Goal: Task Accomplishment & Management: Use online tool/utility

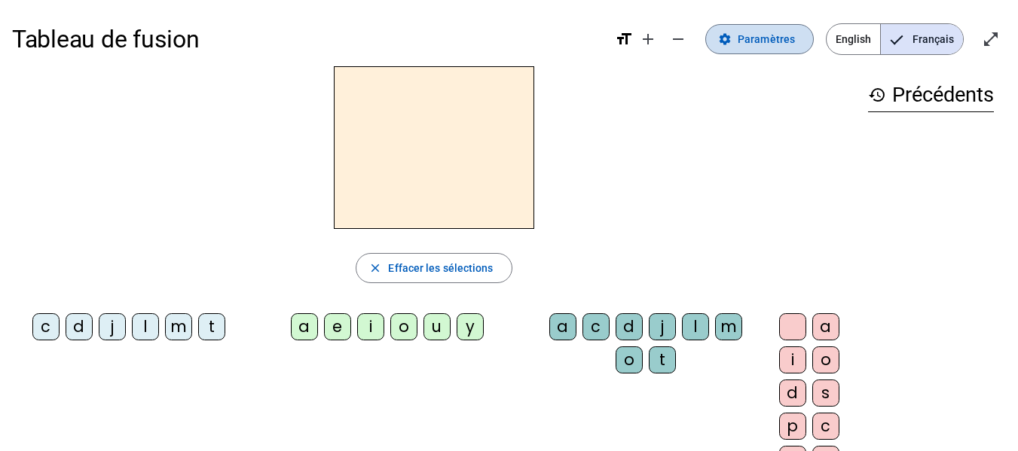
click at [729, 47] on span at bounding box center [759, 39] width 107 height 36
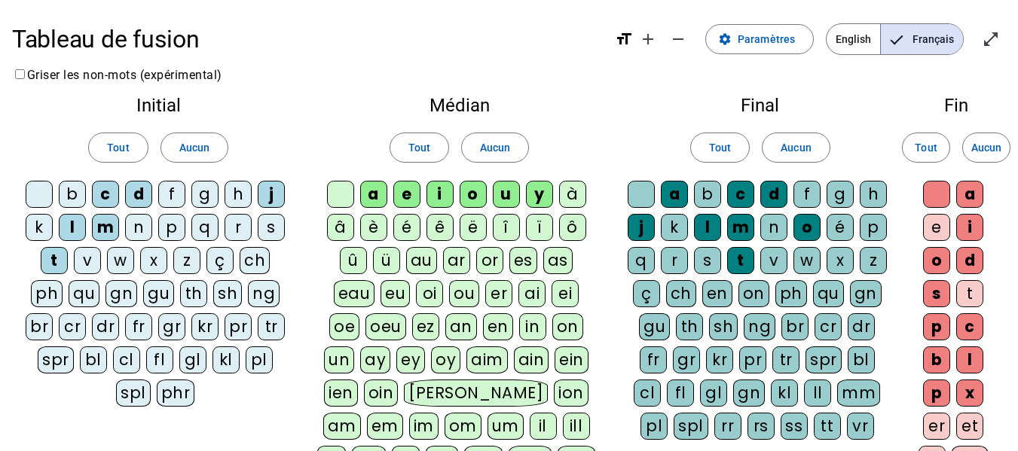
click at [267, 232] on div "s" at bounding box center [271, 227] width 27 height 27
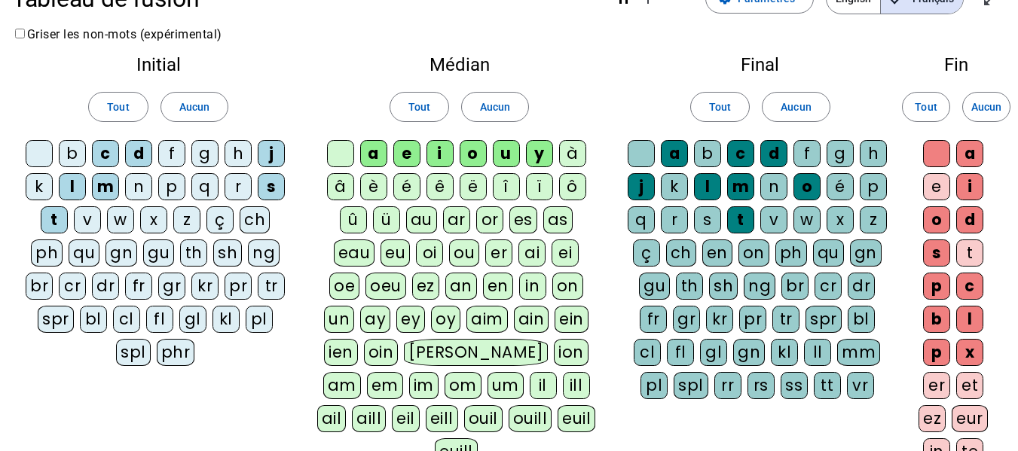
scroll to position [40, 0]
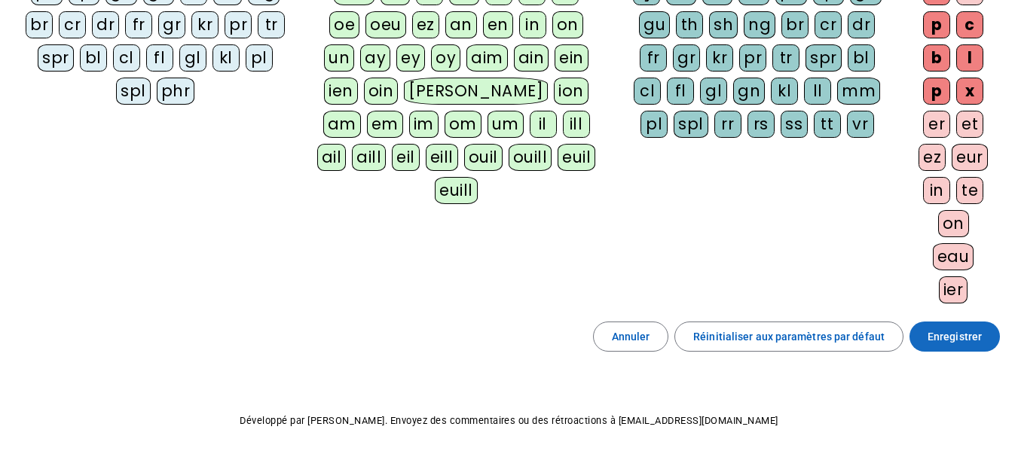
click at [945, 337] on span "Enregistrer" at bounding box center [954, 337] width 54 height 18
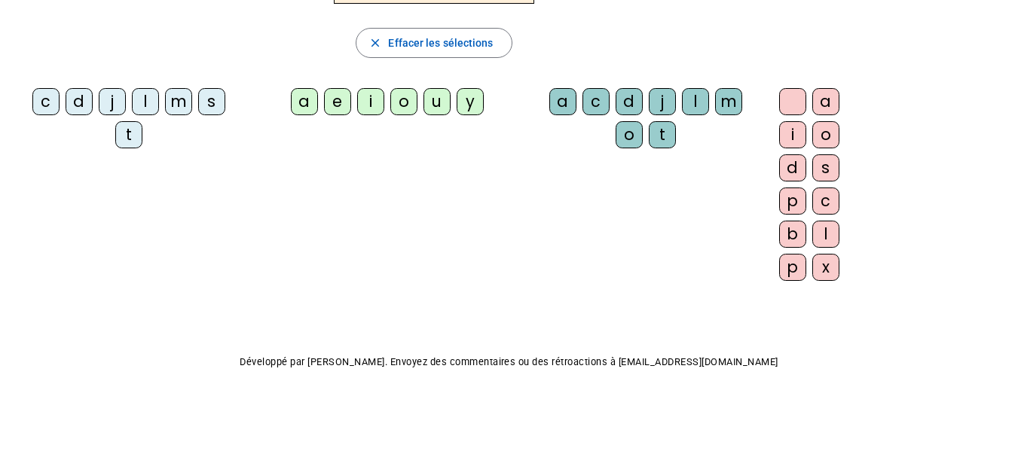
scroll to position [166, 0]
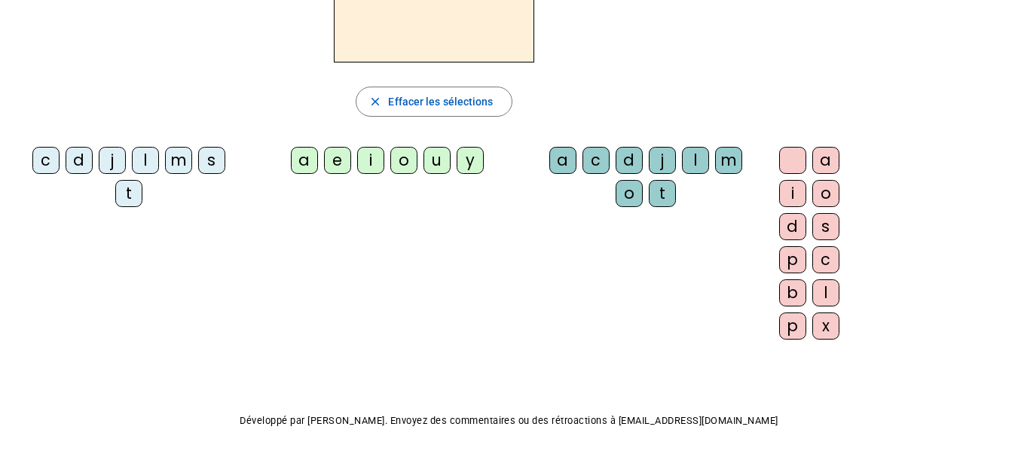
click at [146, 171] on div "l" at bounding box center [145, 160] width 27 height 27
click at [302, 169] on div "a" at bounding box center [304, 160] width 27 height 27
click at [582, 163] on div "c" at bounding box center [595, 160] width 27 height 27
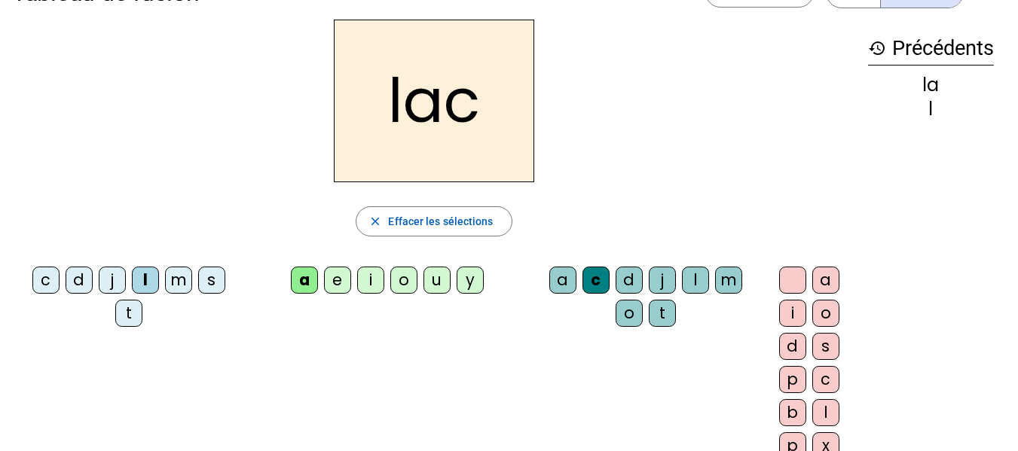
scroll to position [0, 0]
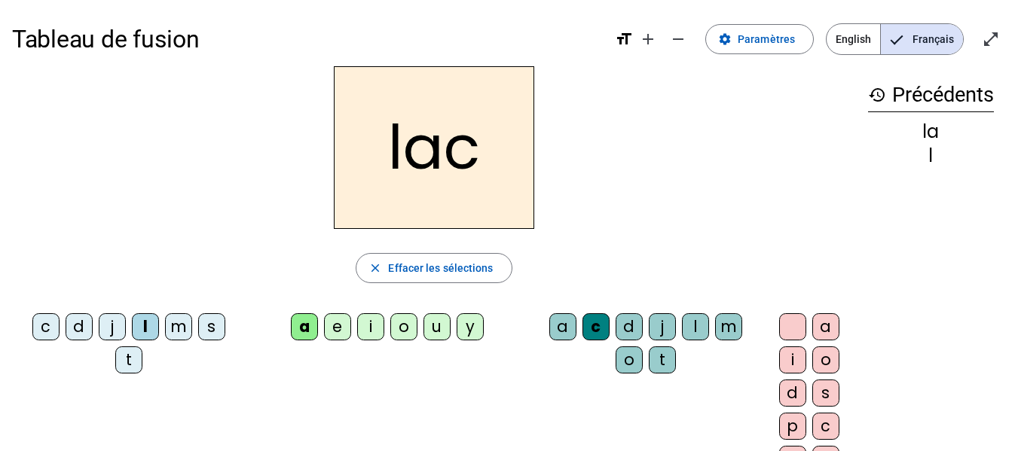
click at [129, 362] on div "t" at bounding box center [128, 360] width 27 height 27
click at [604, 317] on div "c" at bounding box center [595, 326] width 27 height 27
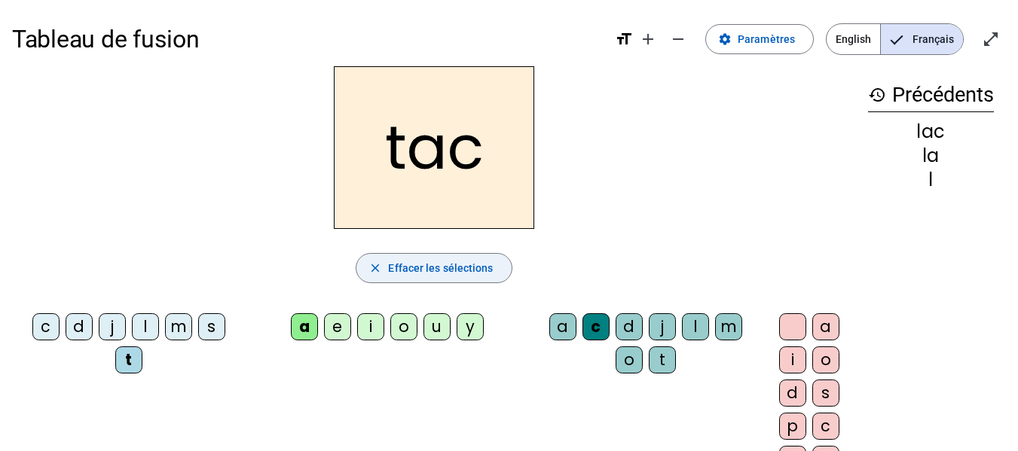
click at [447, 258] on span "button" at bounding box center [433, 268] width 154 height 36
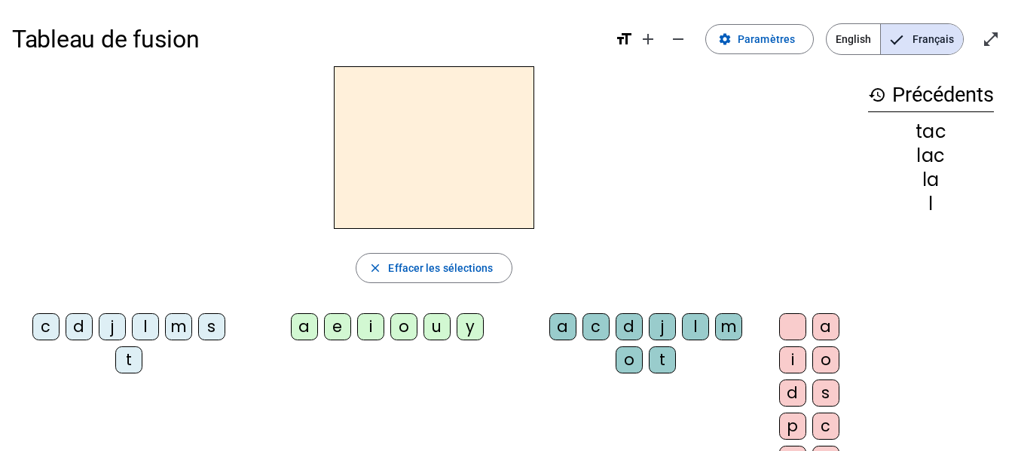
click at [135, 359] on div "t" at bounding box center [128, 360] width 27 height 27
click at [319, 332] on letter-bubble "a" at bounding box center [307, 329] width 33 height 33
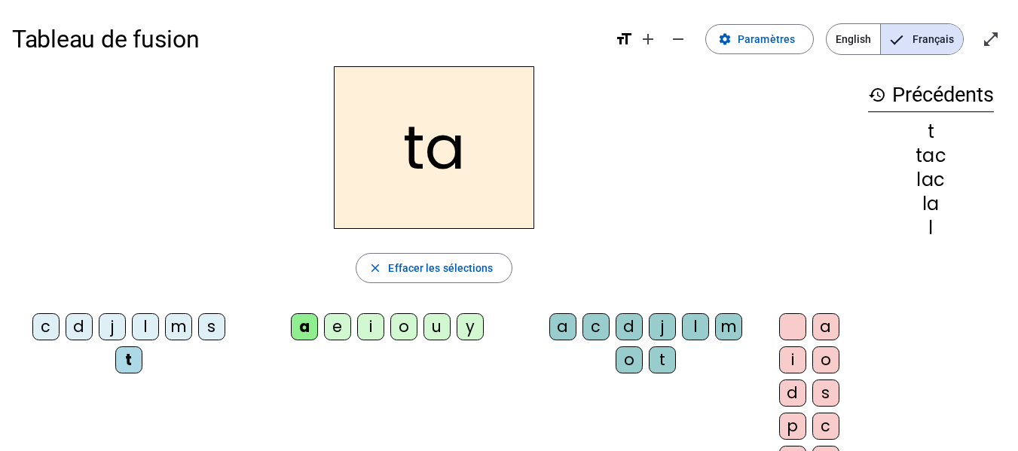
click at [336, 325] on div "e" at bounding box center [337, 326] width 27 height 27
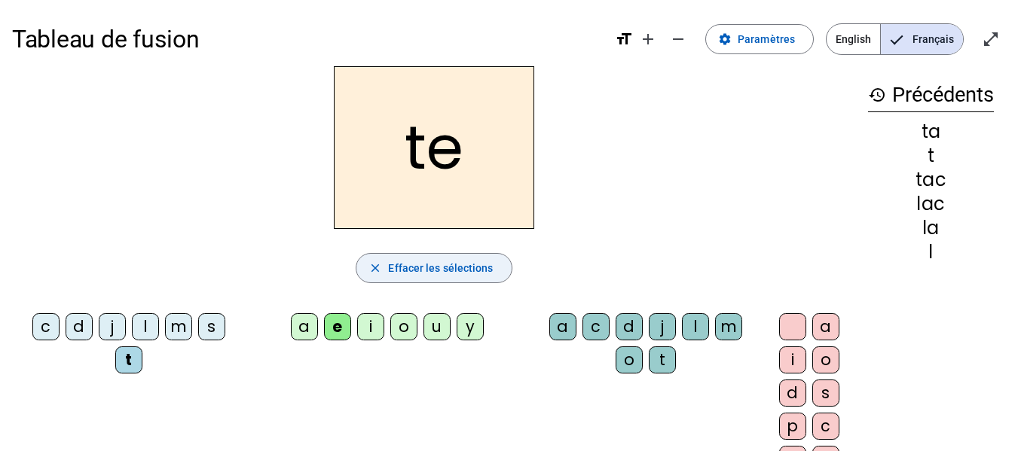
click at [437, 259] on span "Effacer les sélections" at bounding box center [440, 268] width 105 height 18
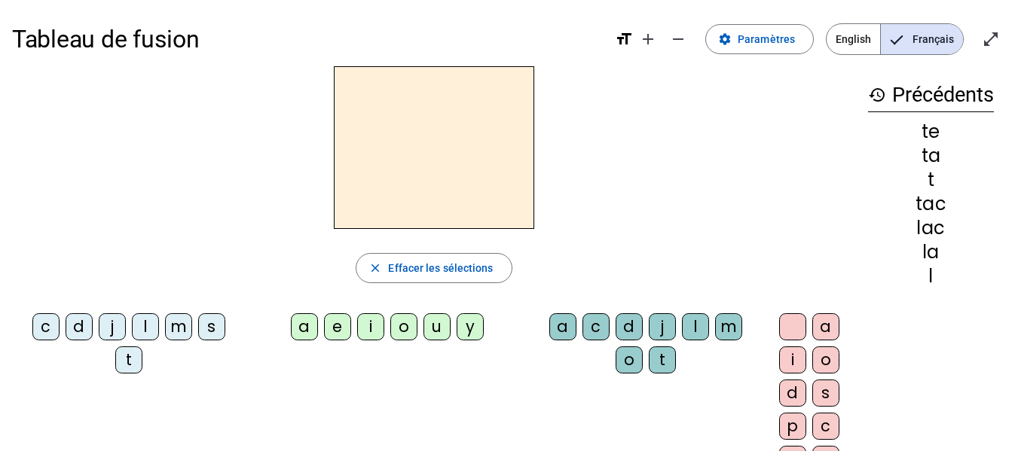
click at [157, 329] on div "l" at bounding box center [145, 326] width 27 height 27
click at [300, 323] on div "a" at bounding box center [304, 326] width 27 height 27
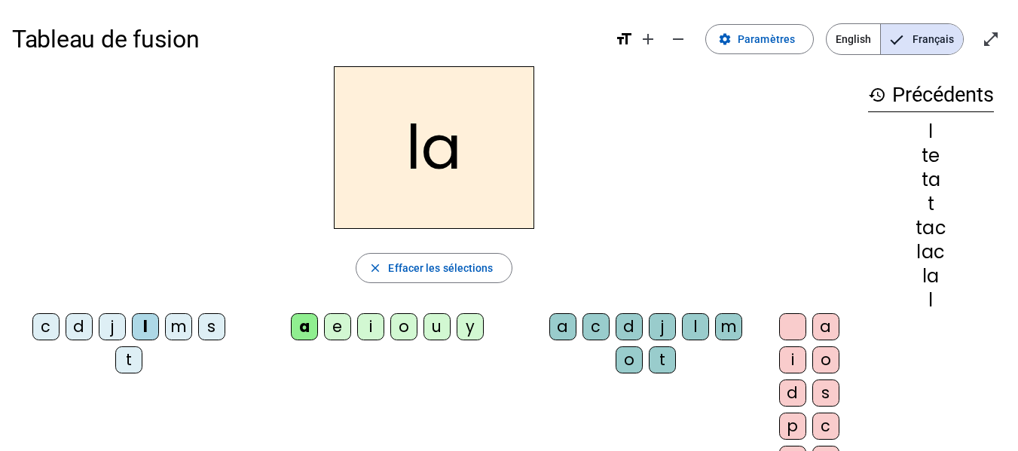
click at [589, 319] on div "c" at bounding box center [595, 326] width 27 height 27
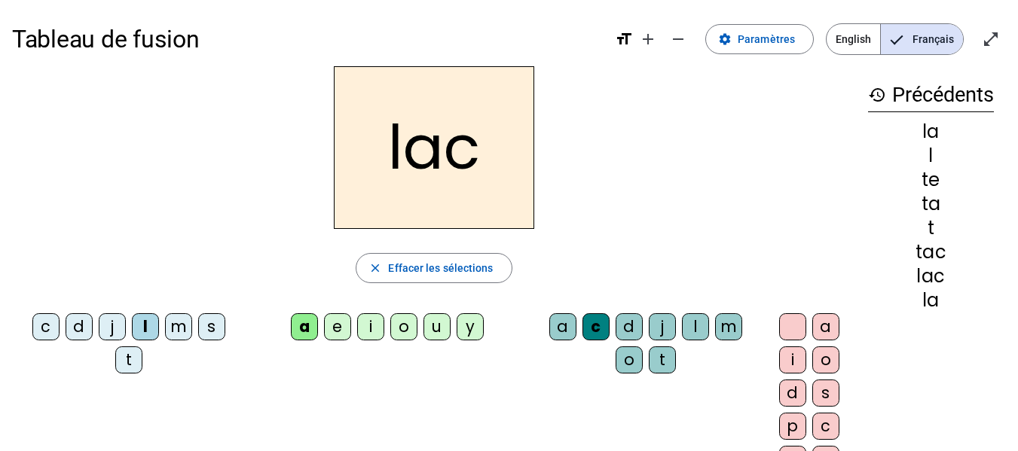
click at [130, 368] on div "t" at bounding box center [128, 360] width 27 height 27
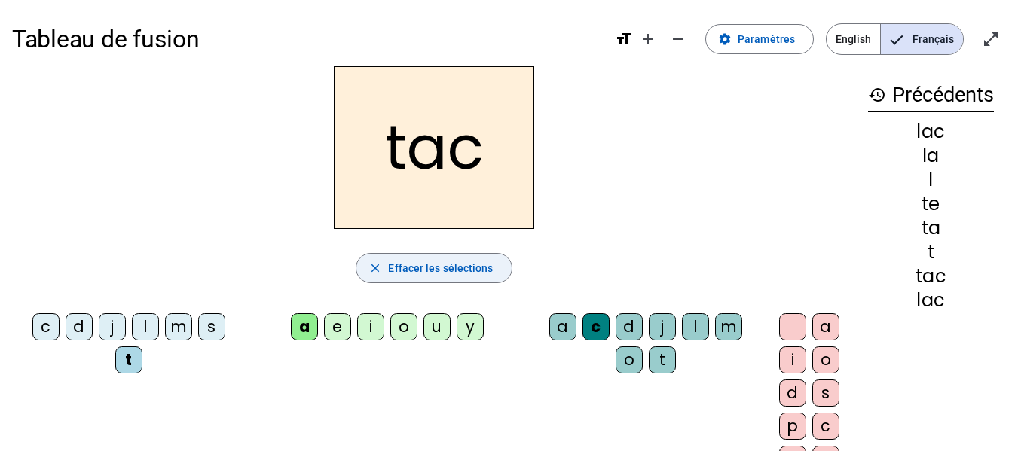
click at [388, 273] on span "Effacer les sélections" at bounding box center [440, 268] width 105 height 18
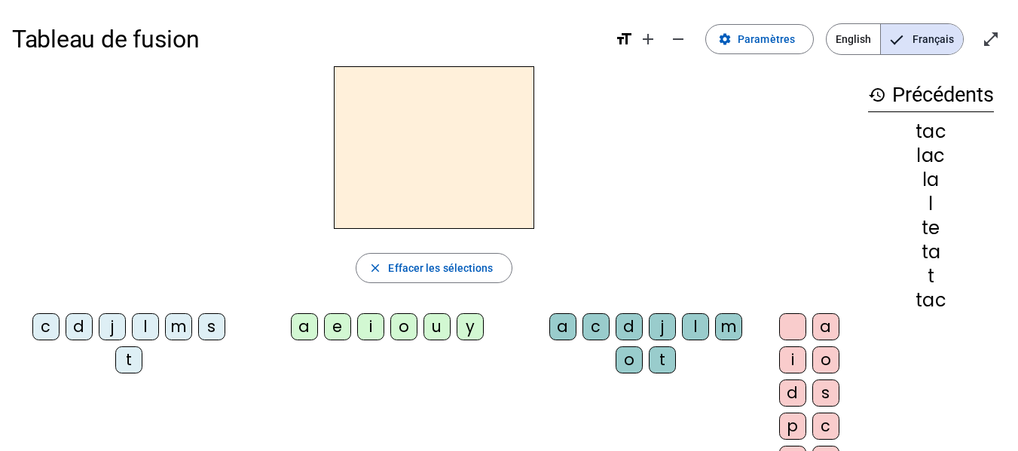
click at [122, 355] on div "t" at bounding box center [128, 360] width 27 height 27
click at [298, 324] on div "a" at bounding box center [304, 326] width 27 height 27
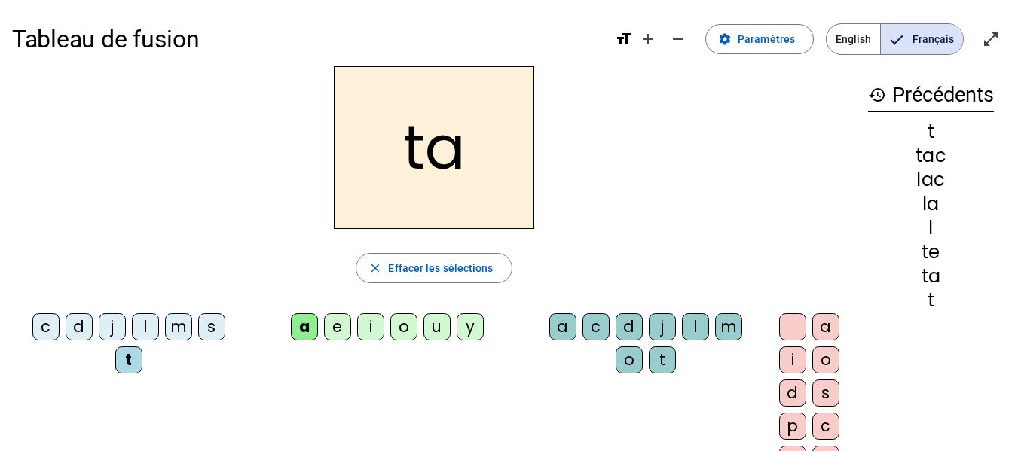
click at [338, 325] on div "e" at bounding box center [337, 326] width 27 height 27
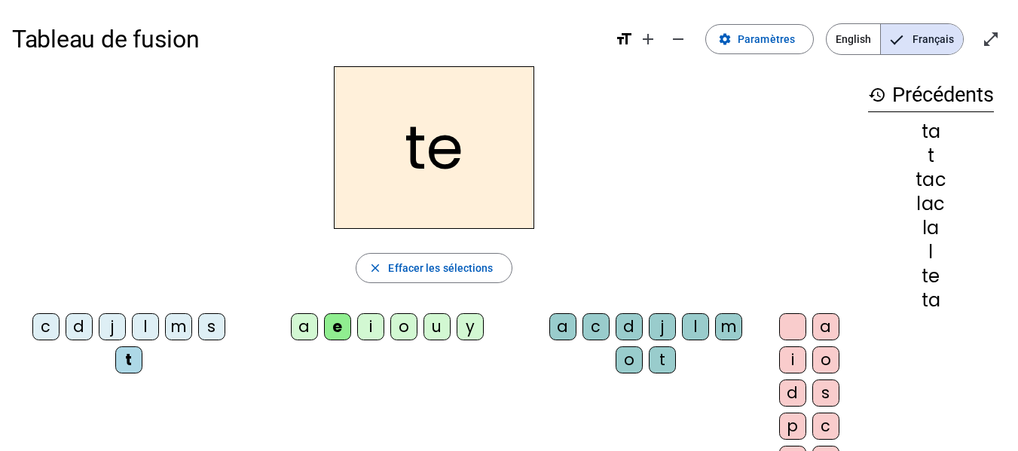
click at [438, 321] on div "u" at bounding box center [436, 326] width 27 height 27
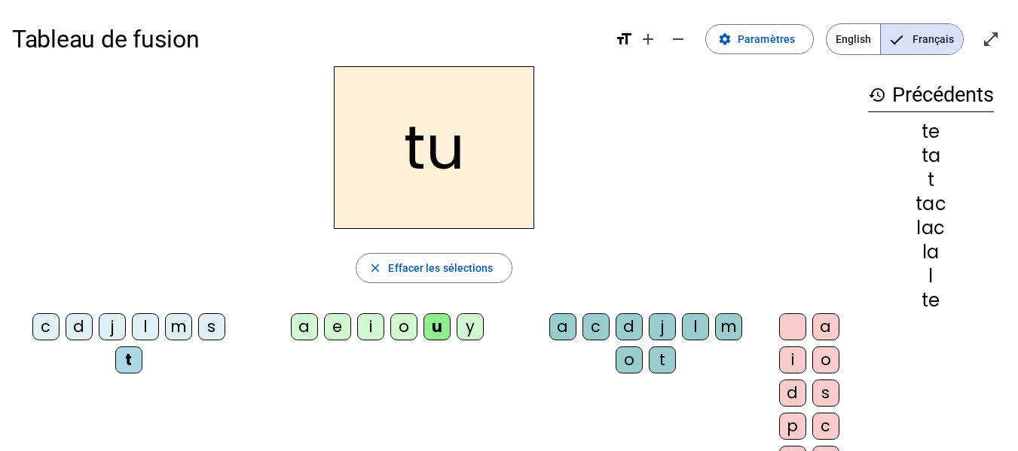
click at [79, 325] on div "d" at bounding box center [79, 326] width 27 height 27
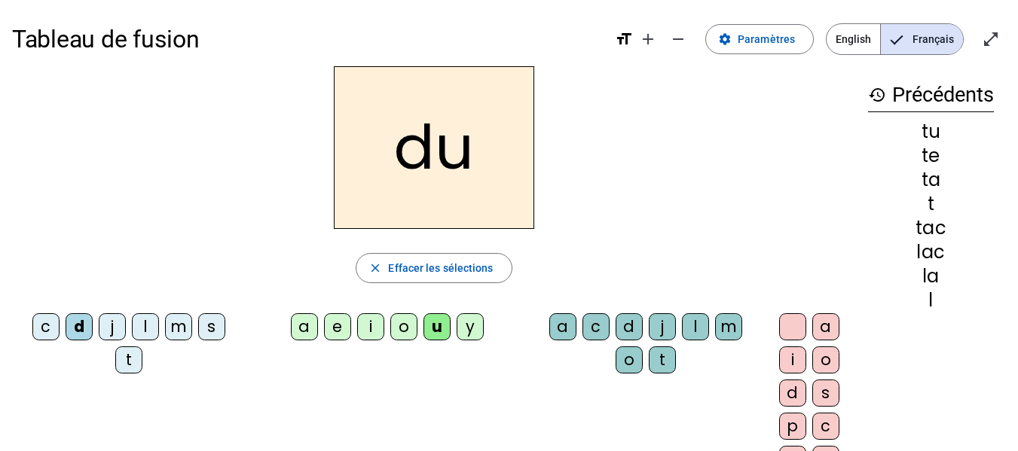
click at [582, 321] on div "c" at bounding box center [595, 326] width 27 height 27
